Goal: Task Accomplishment & Management: Manage account settings

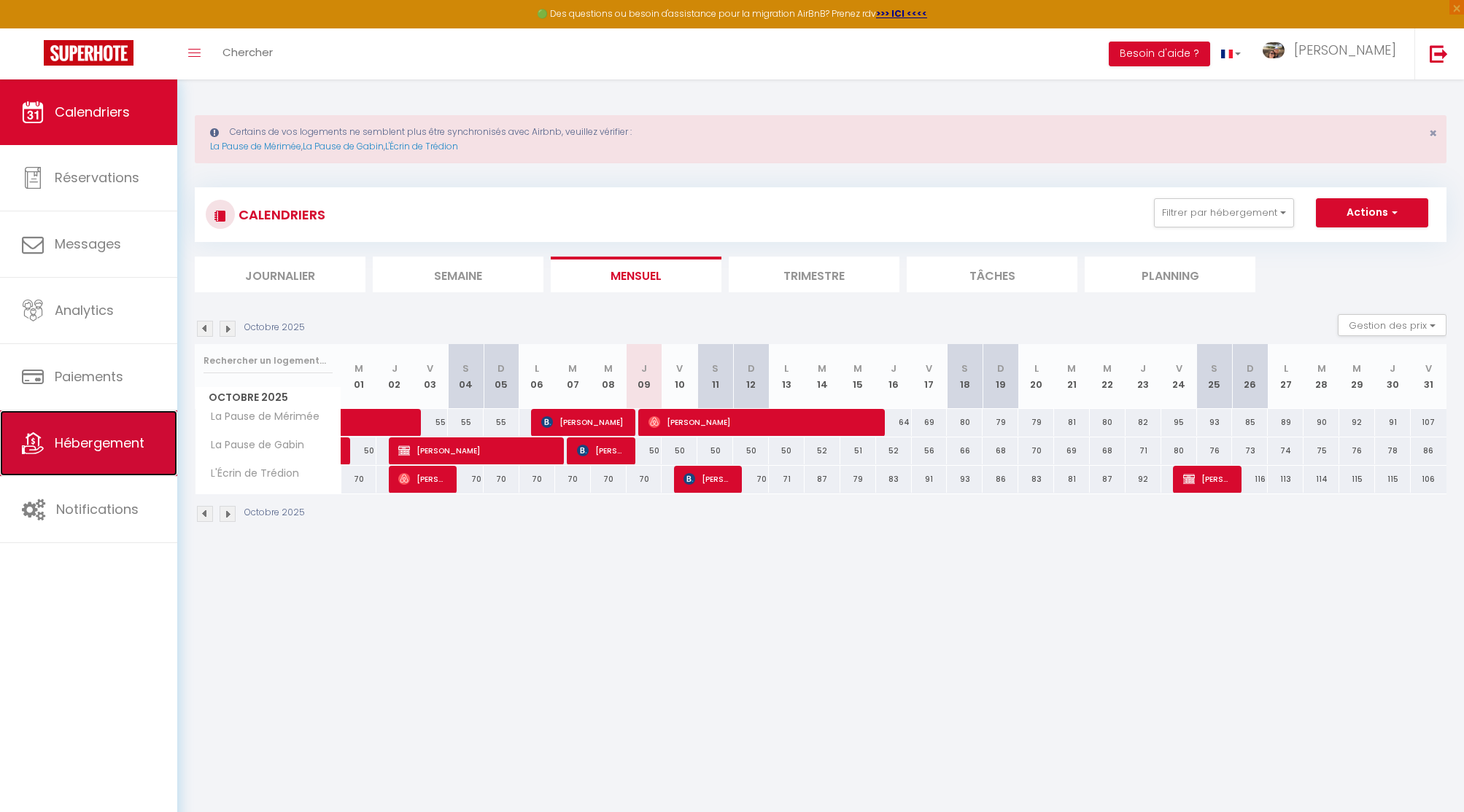
click at [86, 453] on link "Hébergement" at bounding box center [89, 443] width 177 height 66
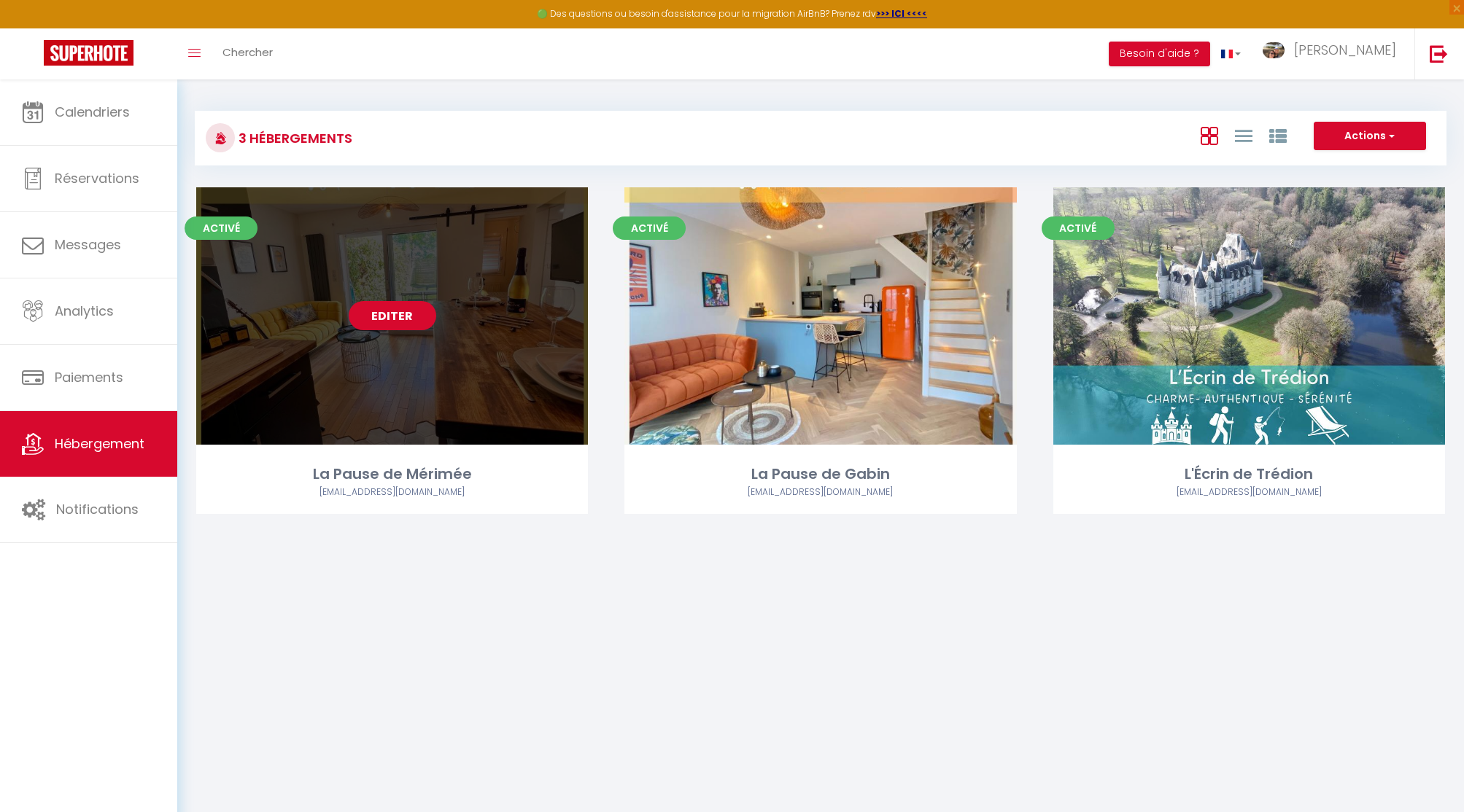
click at [376, 314] on link "Editer" at bounding box center [393, 316] width 88 height 30
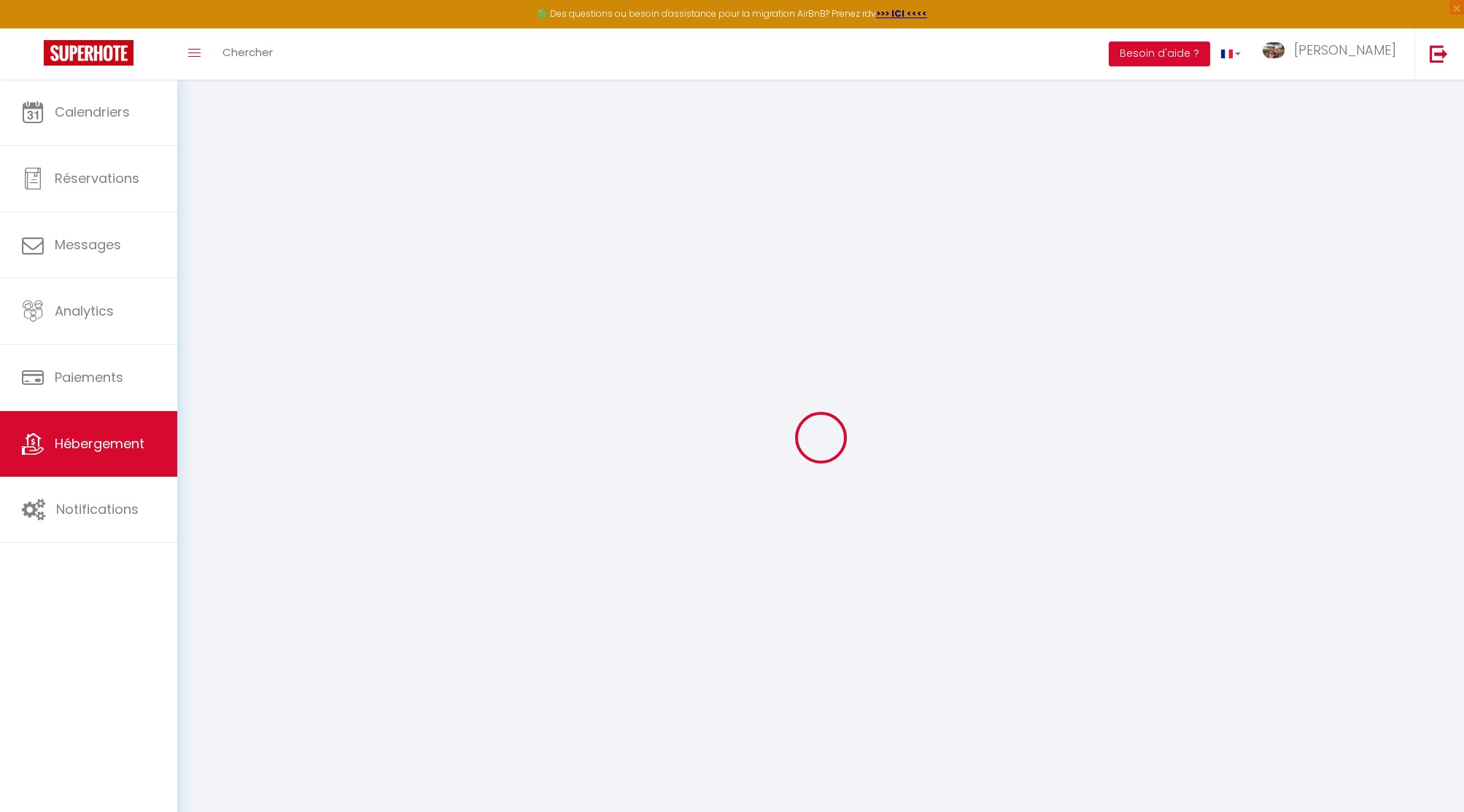
select select
checkbox input "true"
checkbox input "false"
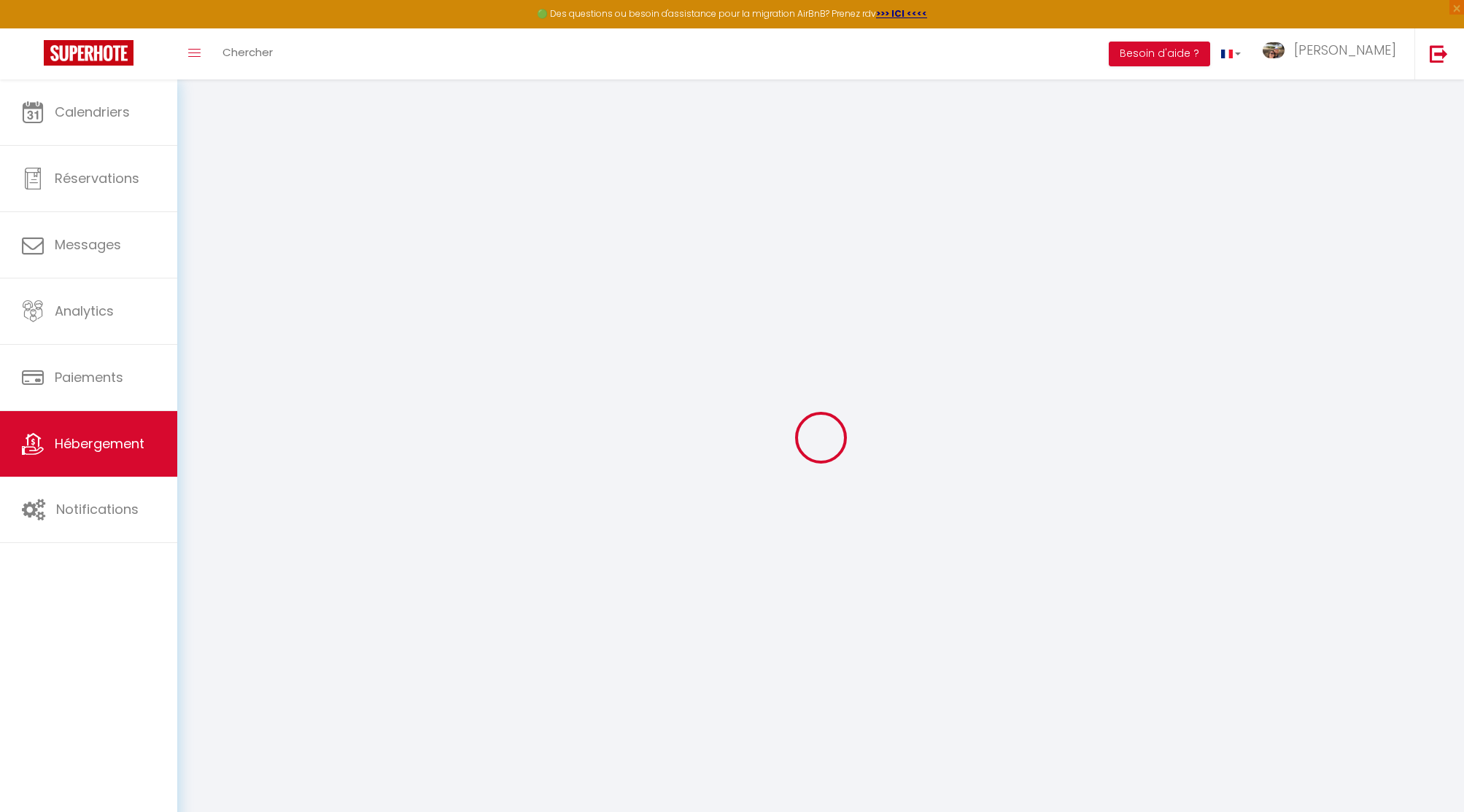
checkbox input "false"
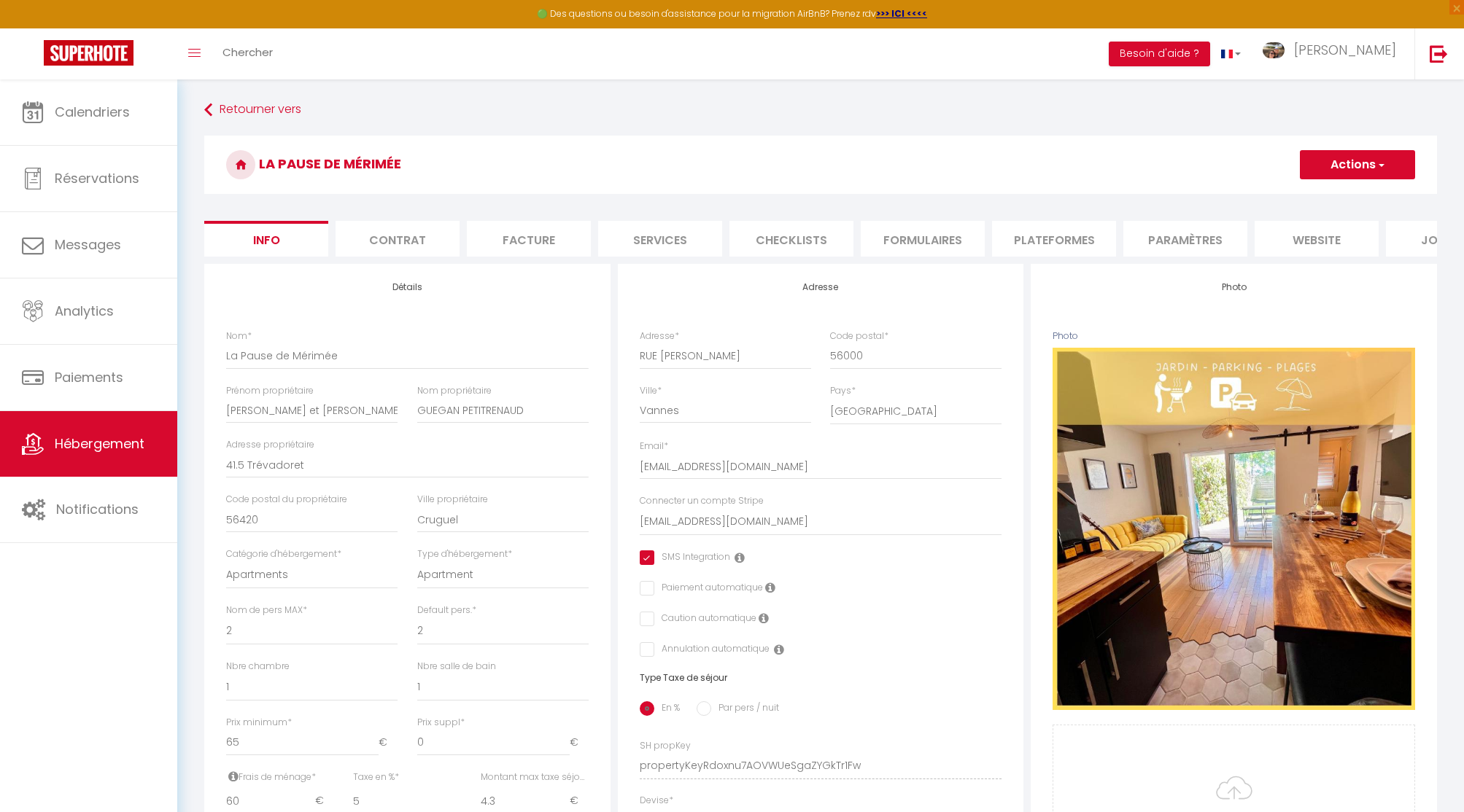
click at [896, 237] on li "Formulaires" at bounding box center [923, 239] width 124 height 36
select select
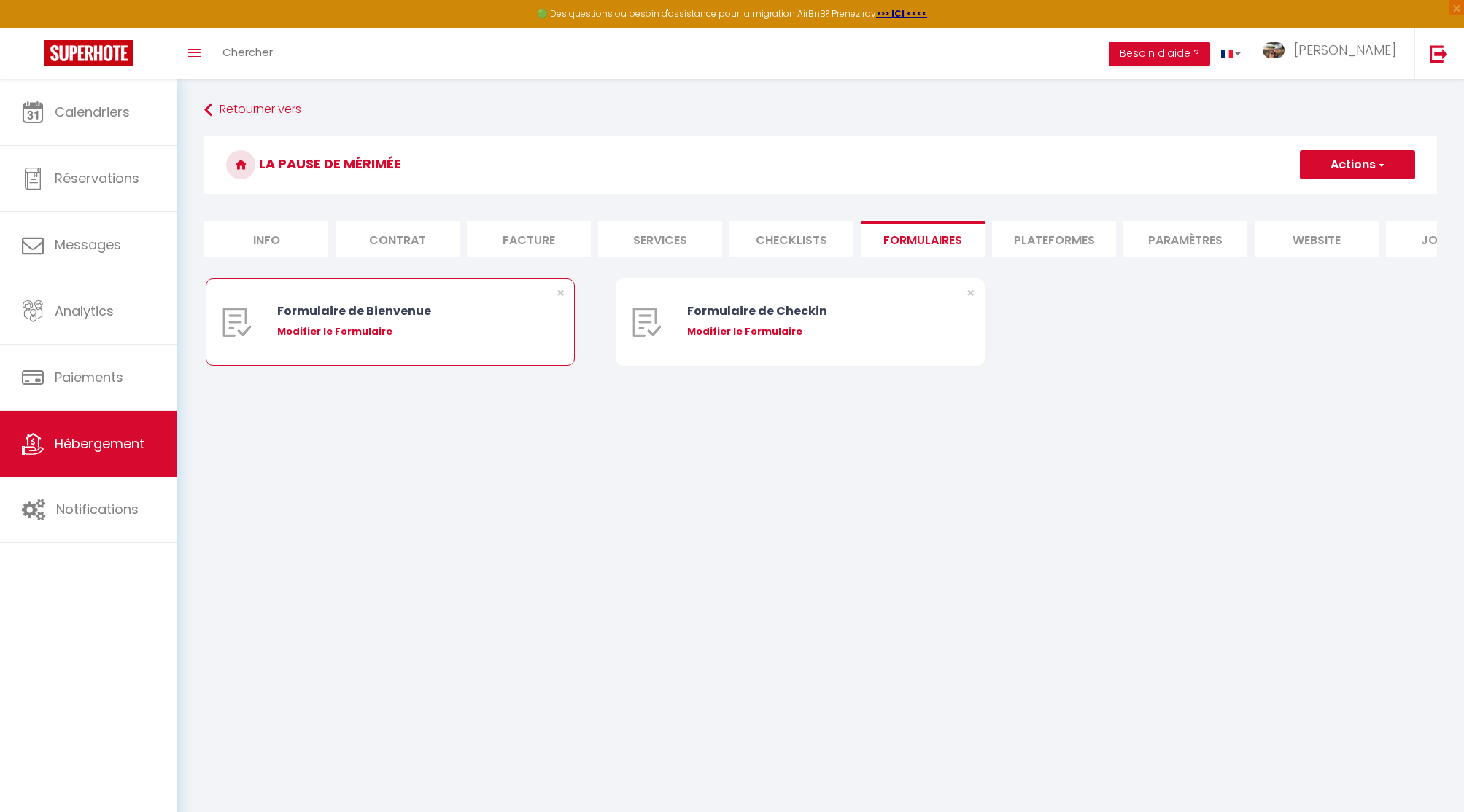
click at [323, 330] on div "Modifier le Formulaire" at bounding box center [405, 331] width 257 height 14
type input "Formulaire de Bienvenue"
type input "Afin de préparer au mieux votre arrivée et recevoir votre Guide de Bienvenue, j…"
select select "[object Object]"
radio input "true"
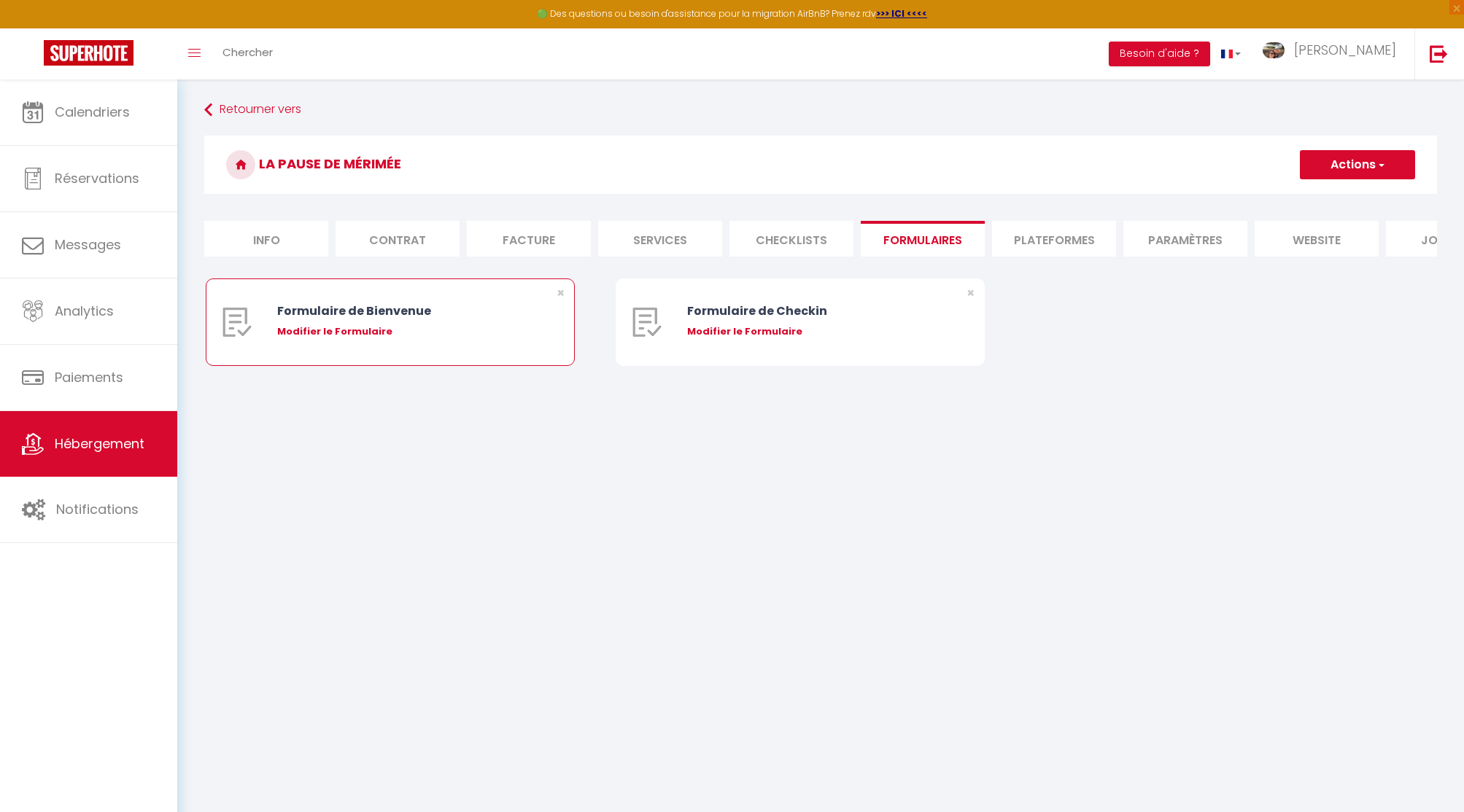
type input "[URL][DOMAIN_NAME]"
select select
